Goal: Task Accomplishment & Management: Manage account settings

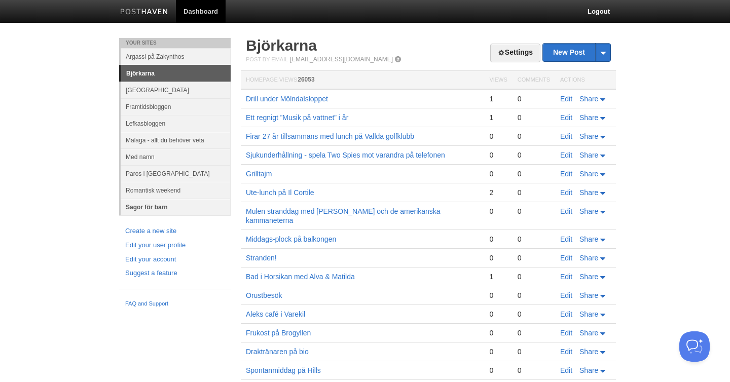
click at [159, 207] on link "Sagor för barn" at bounding box center [176, 207] width 110 height 17
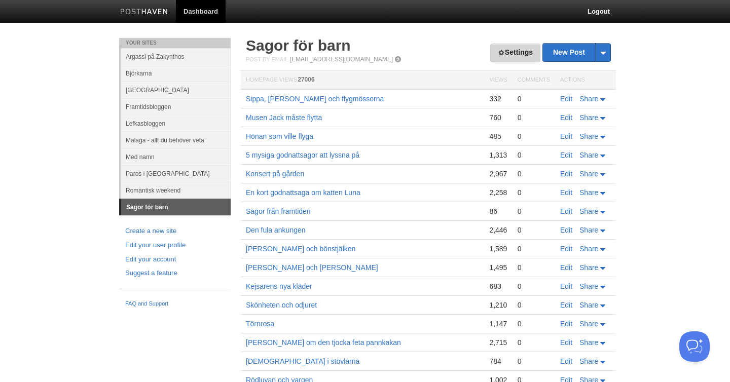
click at [513, 53] on link "Settings" at bounding box center [515, 53] width 50 height 19
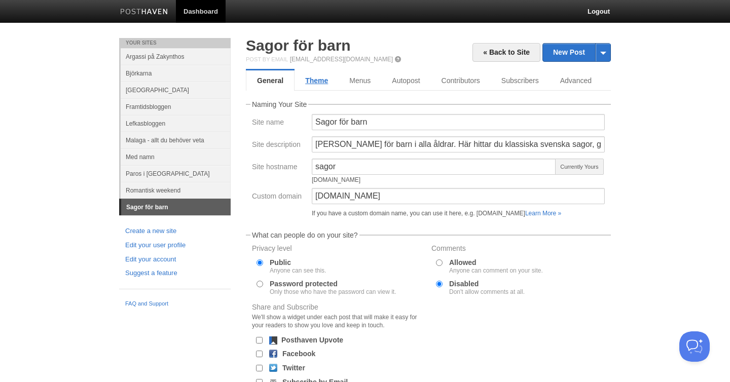
click at [319, 81] on link "Theme" at bounding box center [316, 80] width 44 height 20
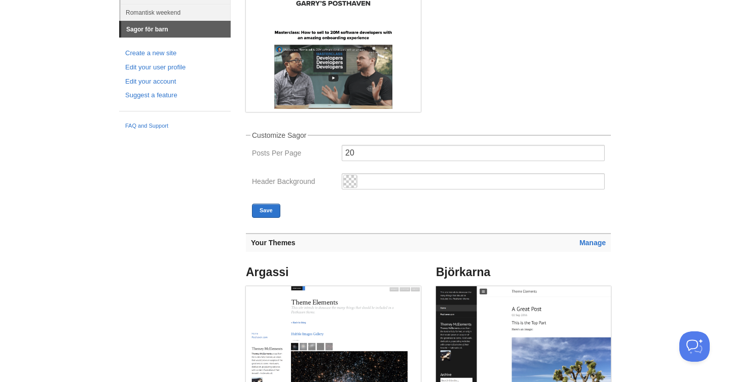
scroll to position [183, 0]
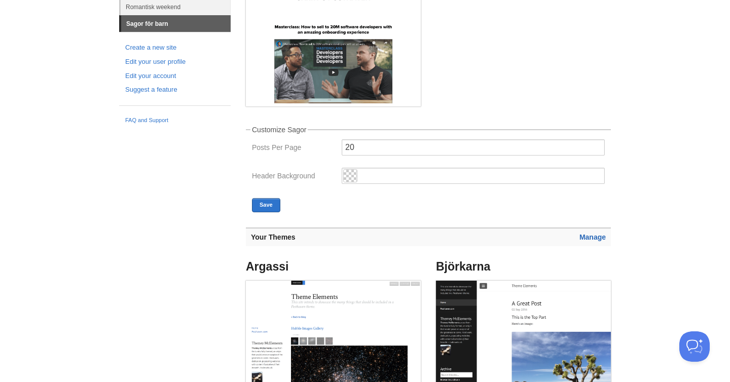
click at [591, 236] on link "Manage" at bounding box center [592, 237] width 26 height 8
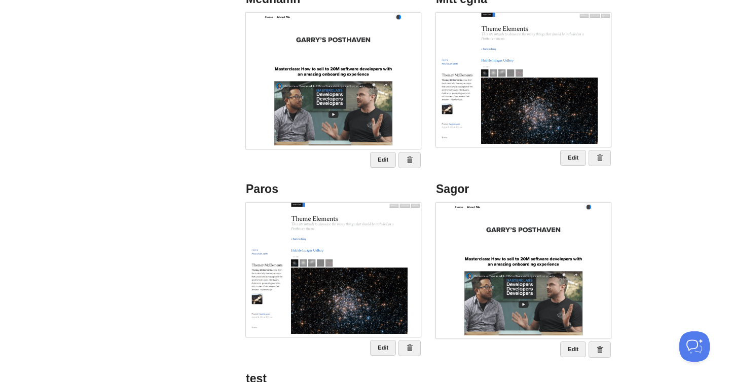
scroll to position [492, 0]
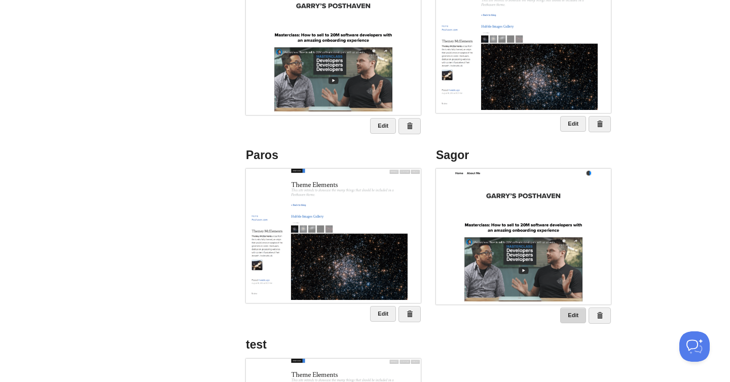
click at [567, 313] on link "Edit" at bounding box center [573, 316] width 26 height 16
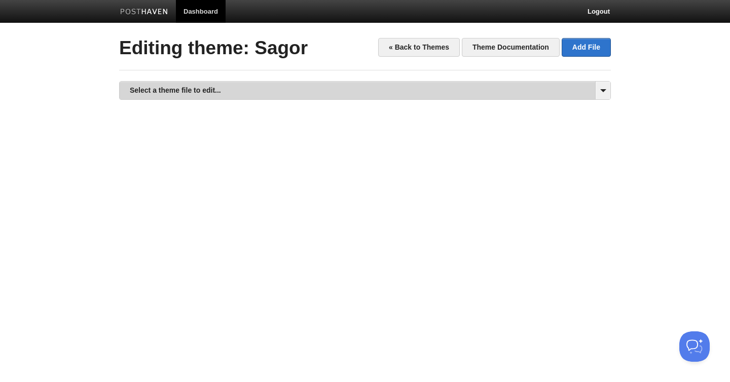
click at [223, 95] on link "Select a theme file to edit..." at bounding box center [365, 91] width 490 height 18
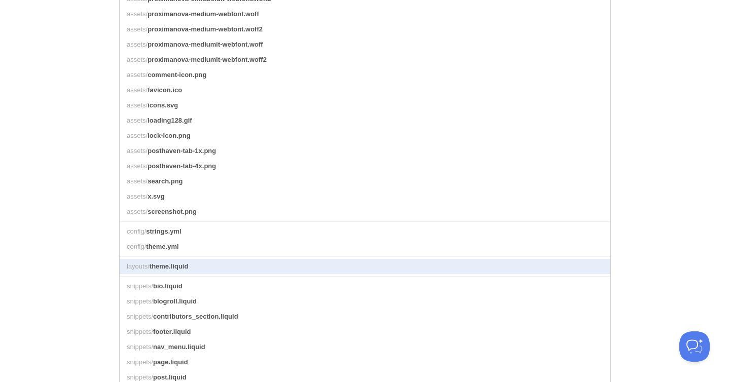
click at [184, 268] on span "theme.liquid" at bounding box center [168, 266] width 39 height 8
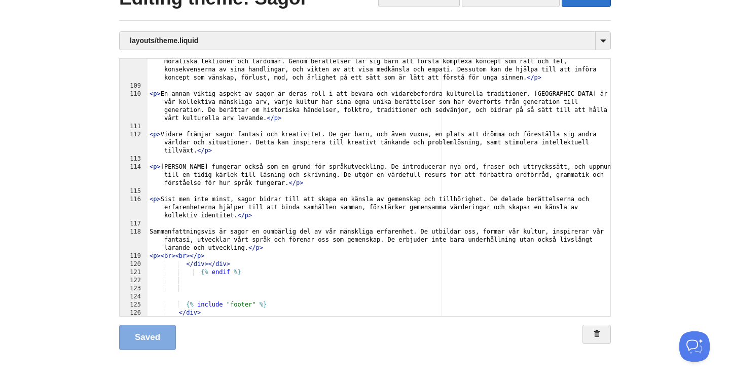
click at [236, 253] on div "< p > En av de mest framträdande anledningarna till att sagor är viktiga är der…" at bounding box center [378, 199] width 463 height 298
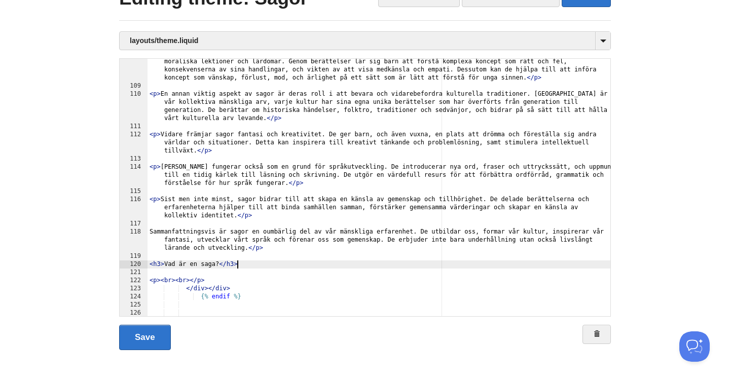
type textarea ""
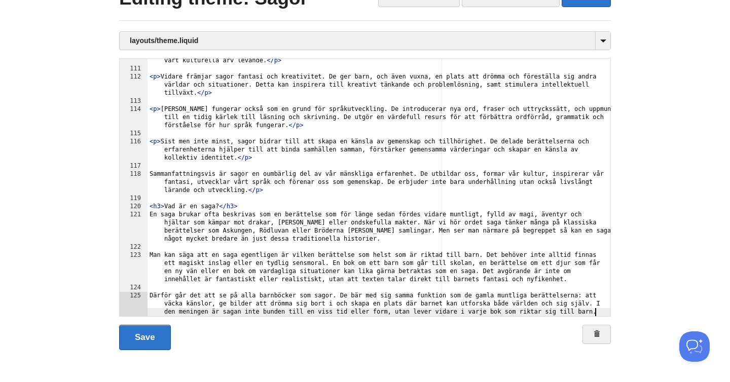
scroll to position [1024, 0]
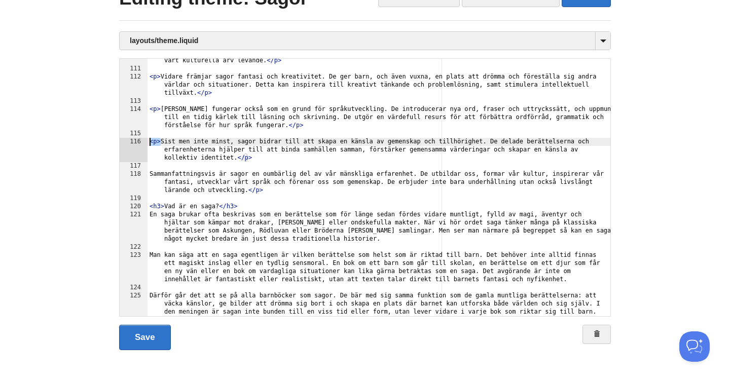
drag, startPoint x: 161, startPoint y: 143, endPoint x: 138, endPoint y: 143, distance: 22.8
click at [138, 143] on div " 110 111 112 113 114 115 116 117 118 119 120 121 122 123 124 125 126 127 128 …" at bounding box center [365, 187] width 492 height 258
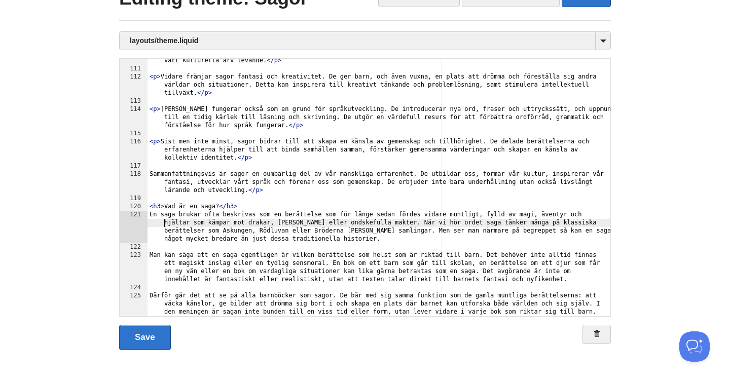
click at [148, 220] on div "< p > En annan viktig aspekt av sagor är deras roll i att bevara och vidarebefo…" at bounding box center [378, 181] width 463 height 298
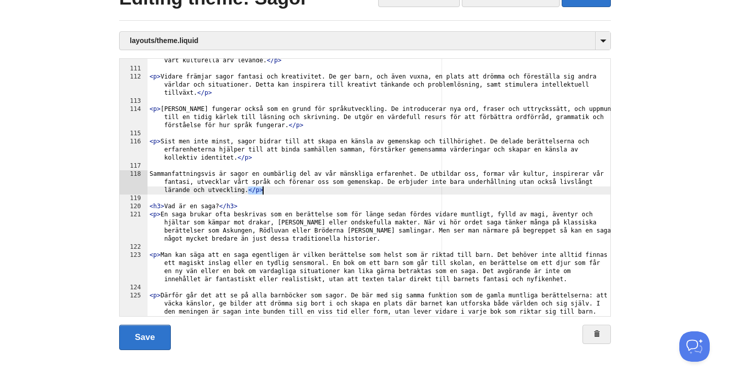
drag, startPoint x: 248, startPoint y: 192, endPoint x: 267, endPoint y: 194, distance: 18.9
click at [267, 194] on div "< p > En annan viktig aspekt av sagor är deras roll i att bevara och vidarebefo…" at bounding box center [378, 181] width 463 height 298
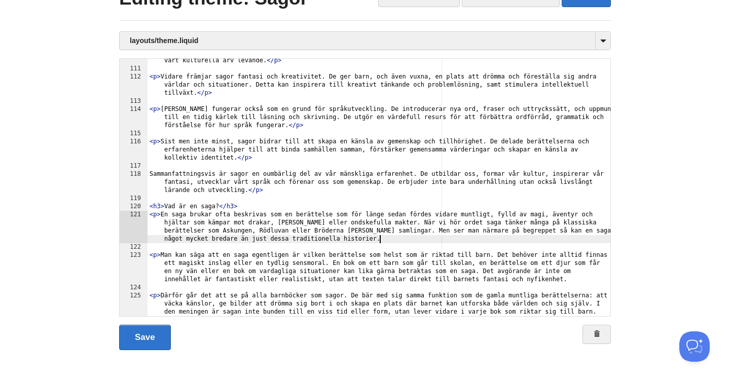
click at [388, 240] on div "< p > En annan viktig aspekt av sagor är deras roll i att bevara och vidarebefo…" at bounding box center [378, 181] width 463 height 298
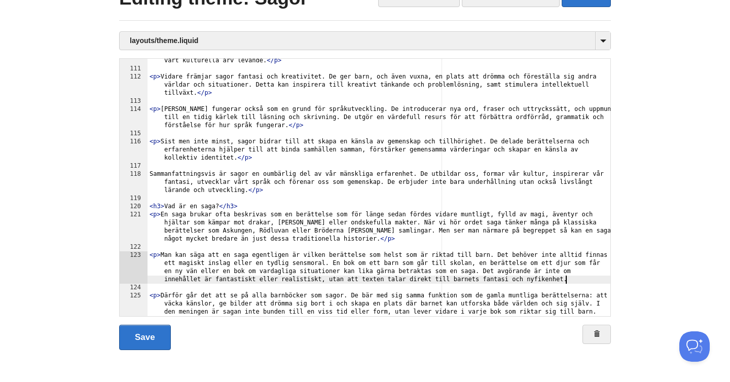
click at [571, 283] on div "< p > En annan viktig aspekt av sagor är deras roll i att bevara och vidarebefo…" at bounding box center [378, 181] width 463 height 298
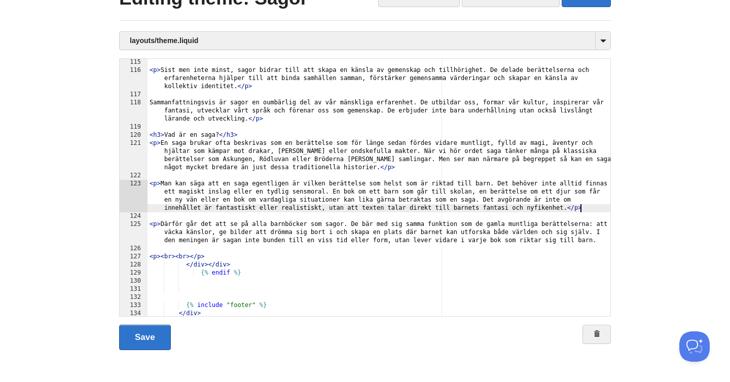
scroll to position [1111, 0]
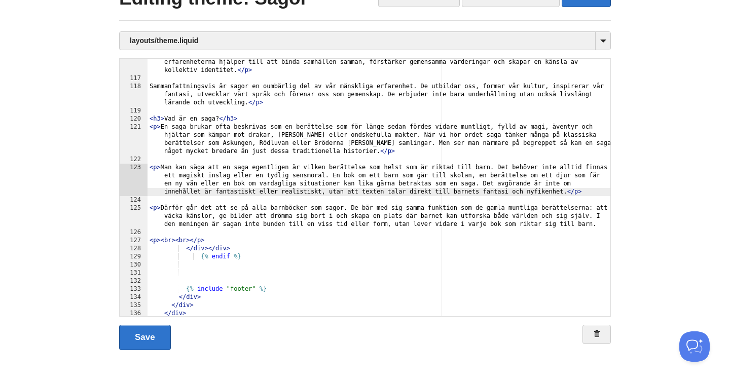
click at [597, 223] on div "< p > Sist men inte minst, sagor bidrar till att skapa en känsla av gemenskap o…" at bounding box center [378, 195] width 463 height 290
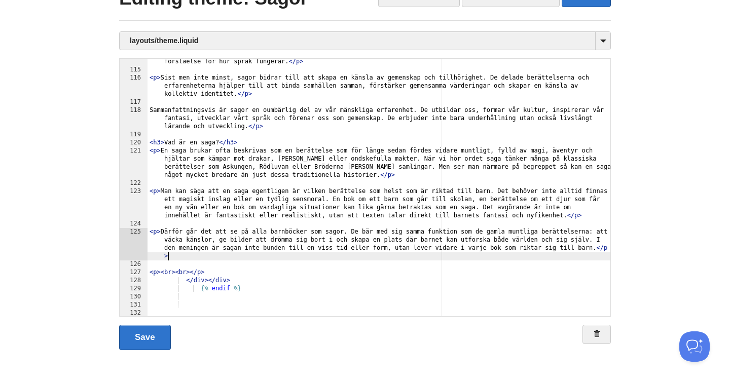
scroll to position [1073, 0]
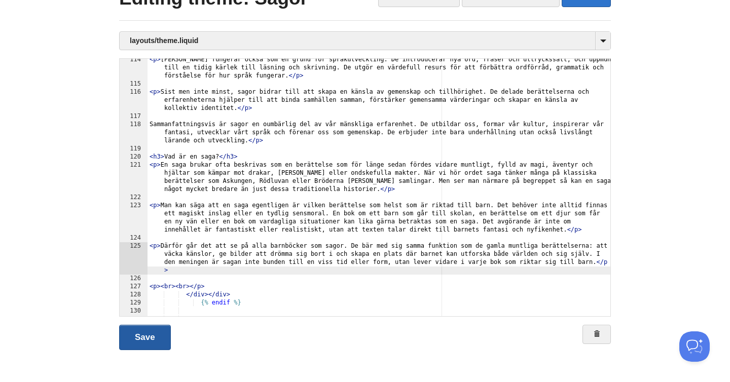
click at [142, 337] on link "Save" at bounding box center [145, 337] width 52 height 25
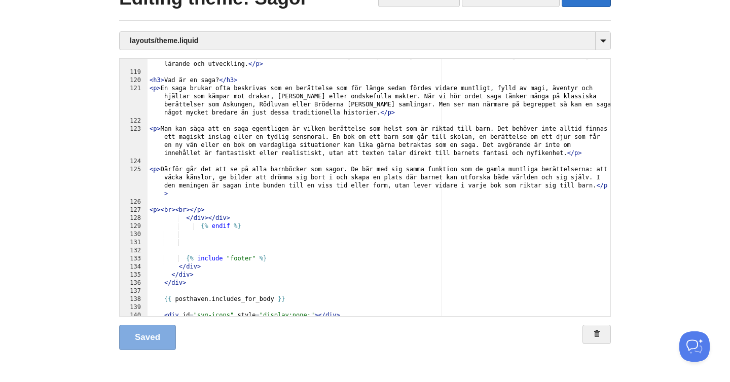
scroll to position [1099, 0]
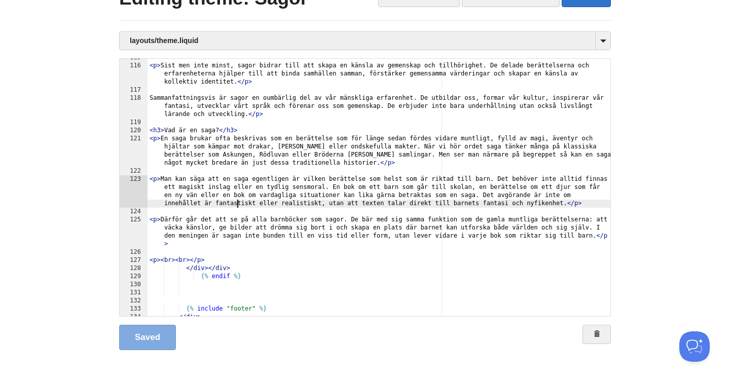
click at [236, 203] on div "< p > Sist men inte minst, sagor bidrar till att skapa en känsla av gemenskap o…" at bounding box center [378, 191] width 463 height 274
click at [214, 201] on div "< p > Sist men inte minst, sagor bidrar till att skapa en känsla av gemenskap o…" at bounding box center [378, 191] width 463 height 274
click at [281, 203] on div "< p > Sist men inte minst, sagor bidrar till att skapa en känsla av gemenskap o…" at bounding box center [378, 191] width 463 height 274
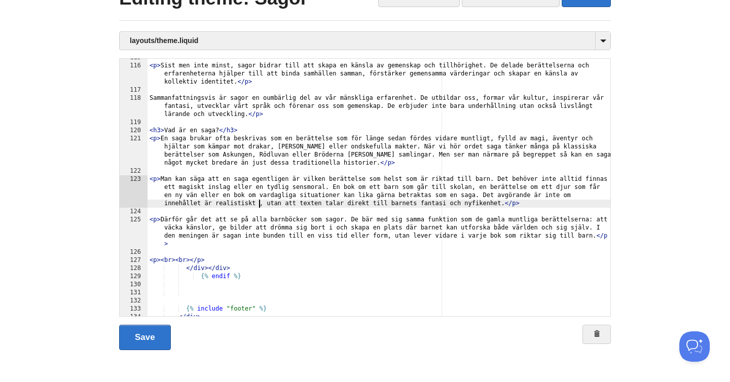
scroll to position [1, 0]
type textarea ""
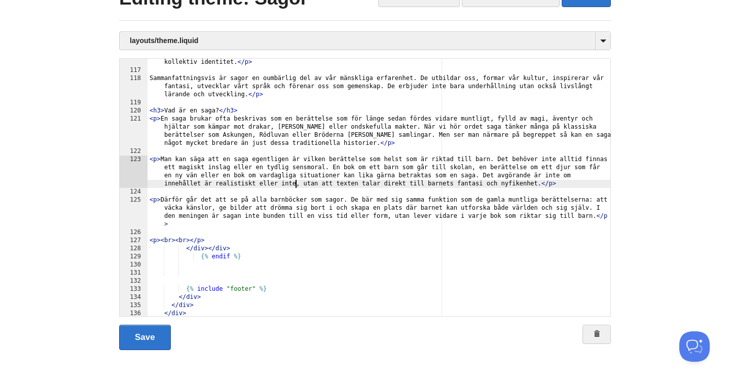
scroll to position [1121, 0]
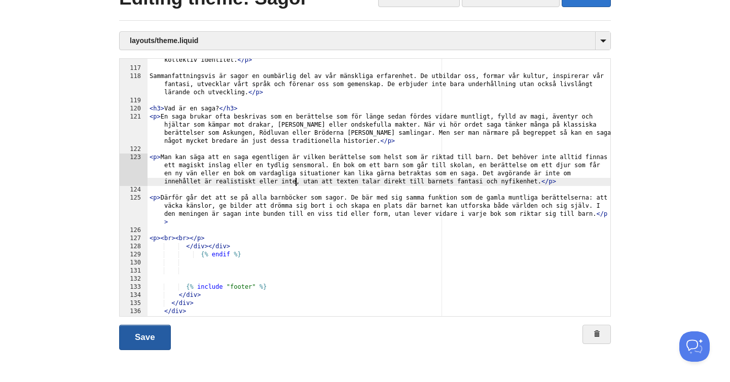
click at [140, 341] on link "Save" at bounding box center [145, 337] width 52 height 25
